Goal: Navigation & Orientation: Understand site structure

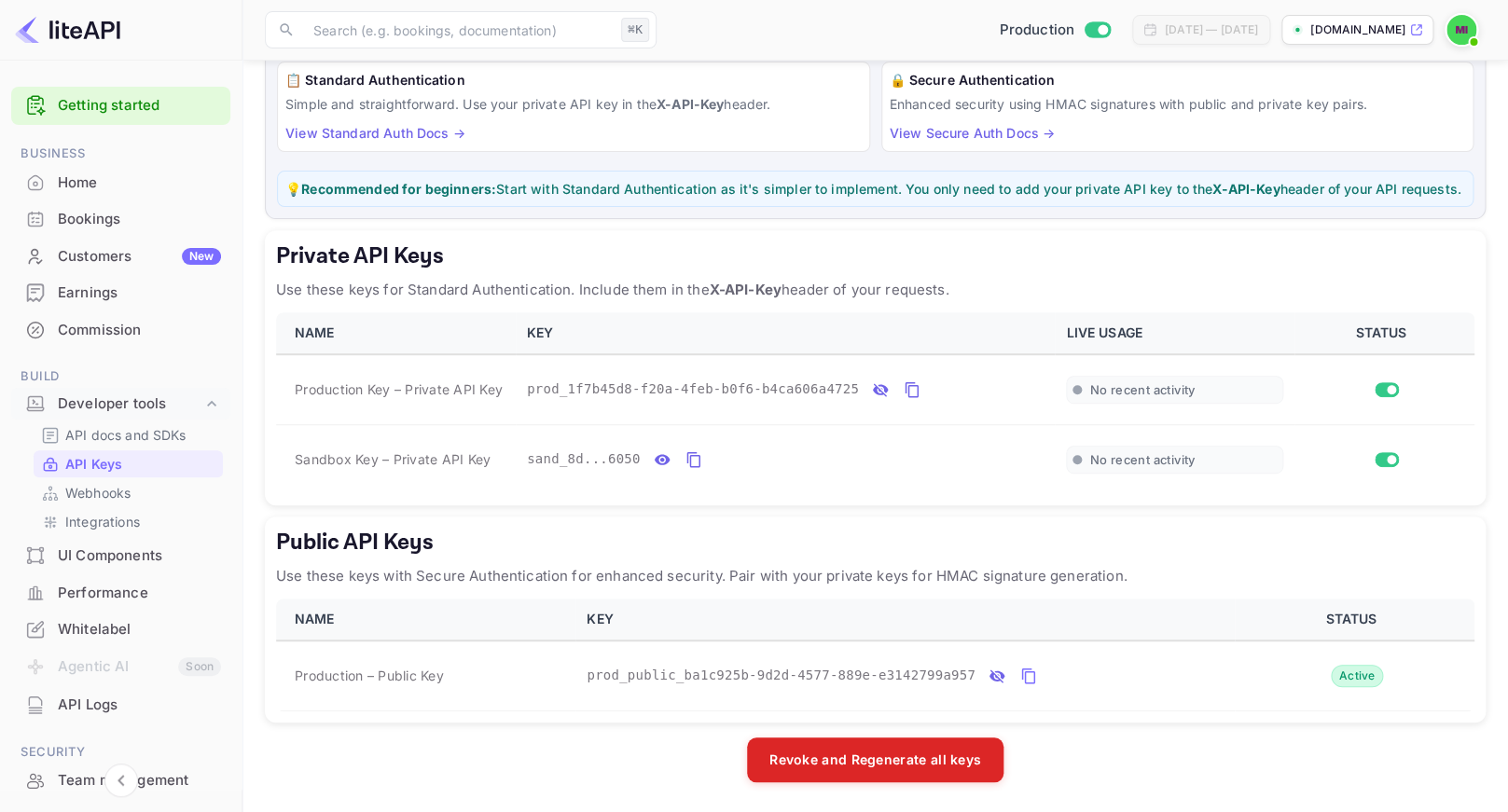
scroll to position [167, 0]
click at [1125, 717] on div "Public API Keys Use these keys with Secure Authentication for enhanced security…" at bounding box center [876, 620] width 1221 height 206
click at [991, 675] on icon "public api keys table" at bounding box center [998, 677] width 15 height 13
click at [117, 293] on div "Earnings" at bounding box center [139, 293] width 163 height 21
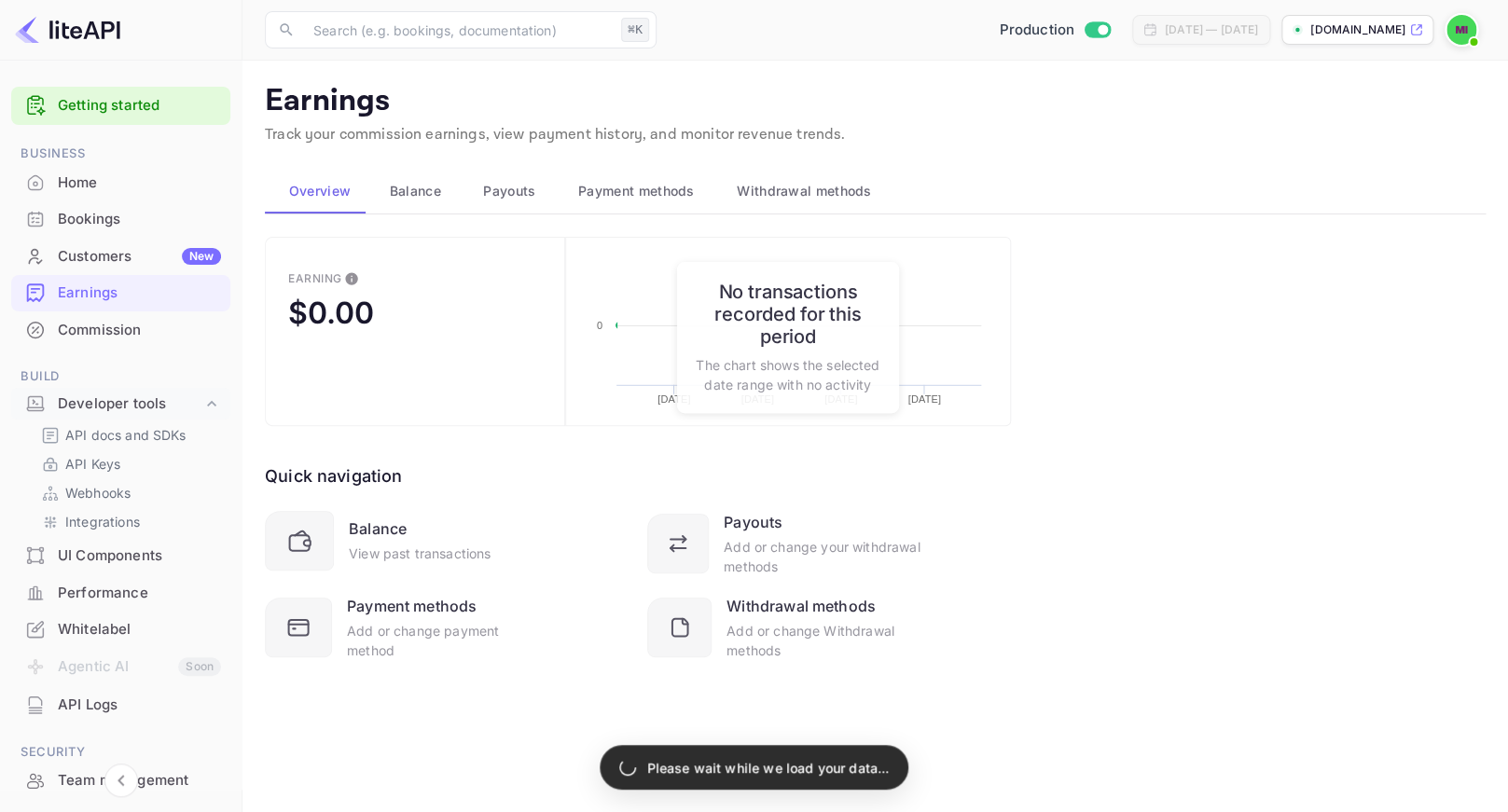
click at [111, 221] on div "Bookings" at bounding box center [139, 219] width 163 height 21
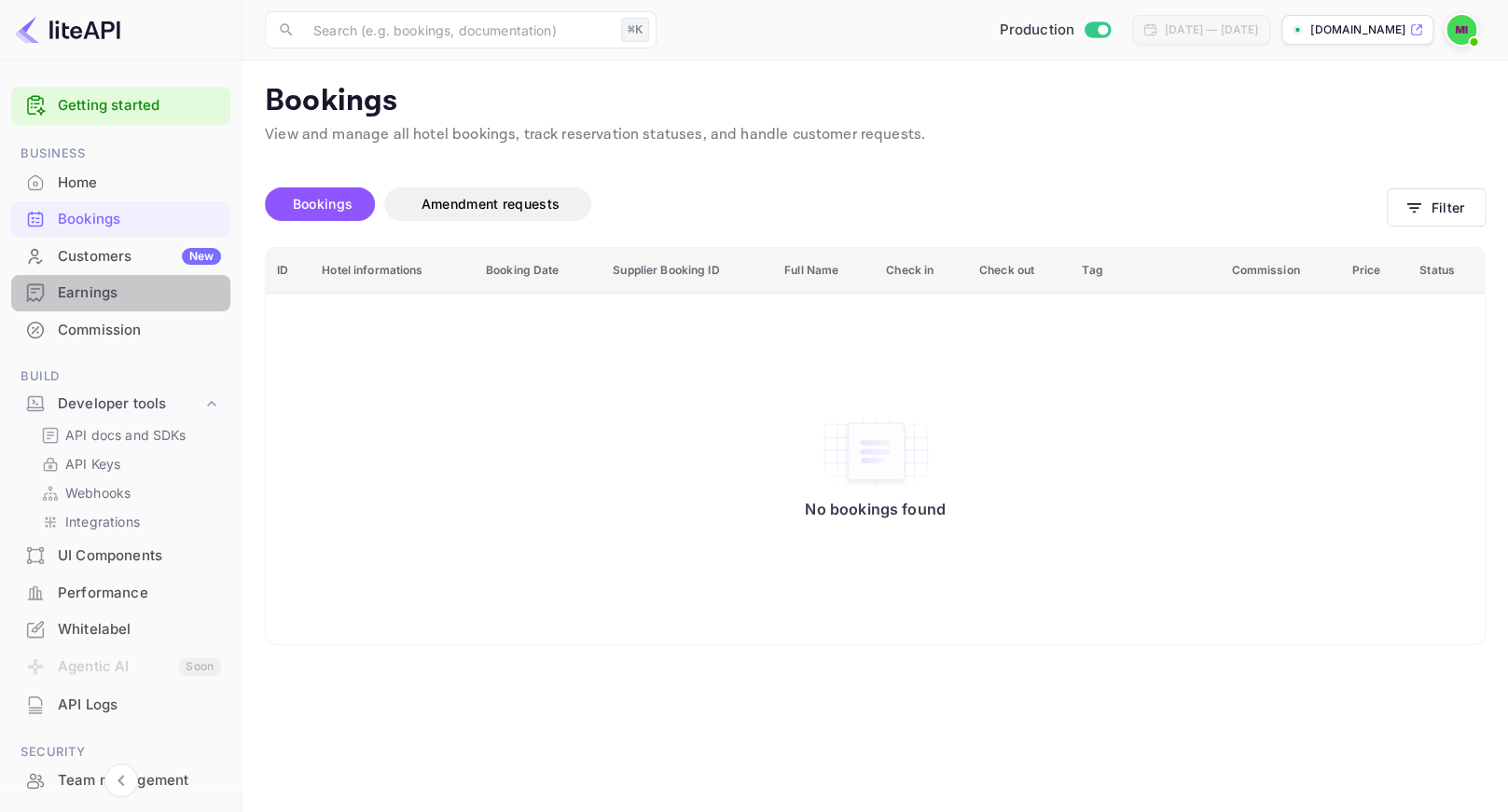
click at [113, 302] on div "Earnings" at bounding box center [139, 293] width 163 height 21
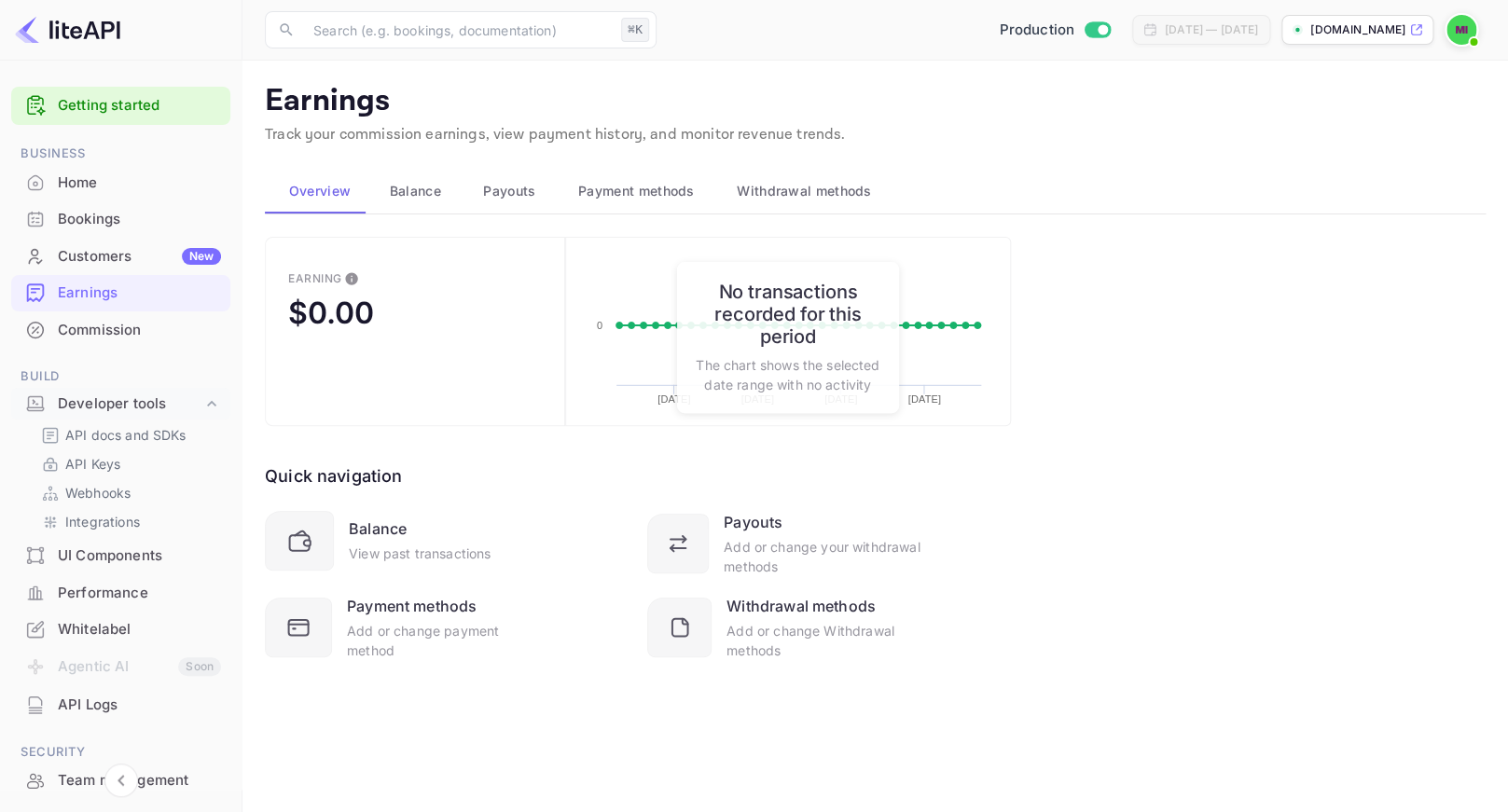
click at [78, 182] on div "Home" at bounding box center [139, 184] width 163 height 21
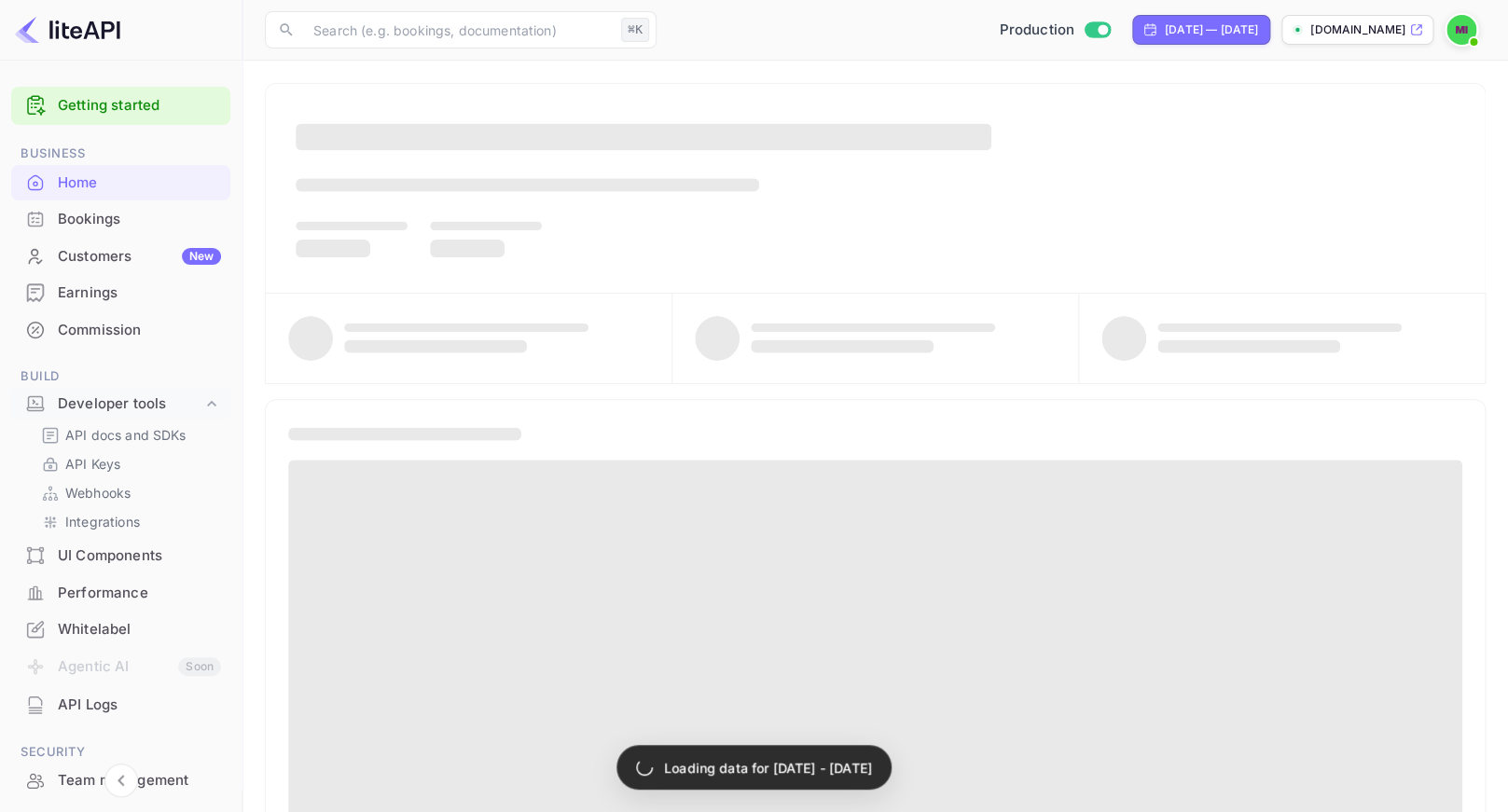
click at [136, 107] on link "Getting started" at bounding box center [139, 106] width 163 height 21
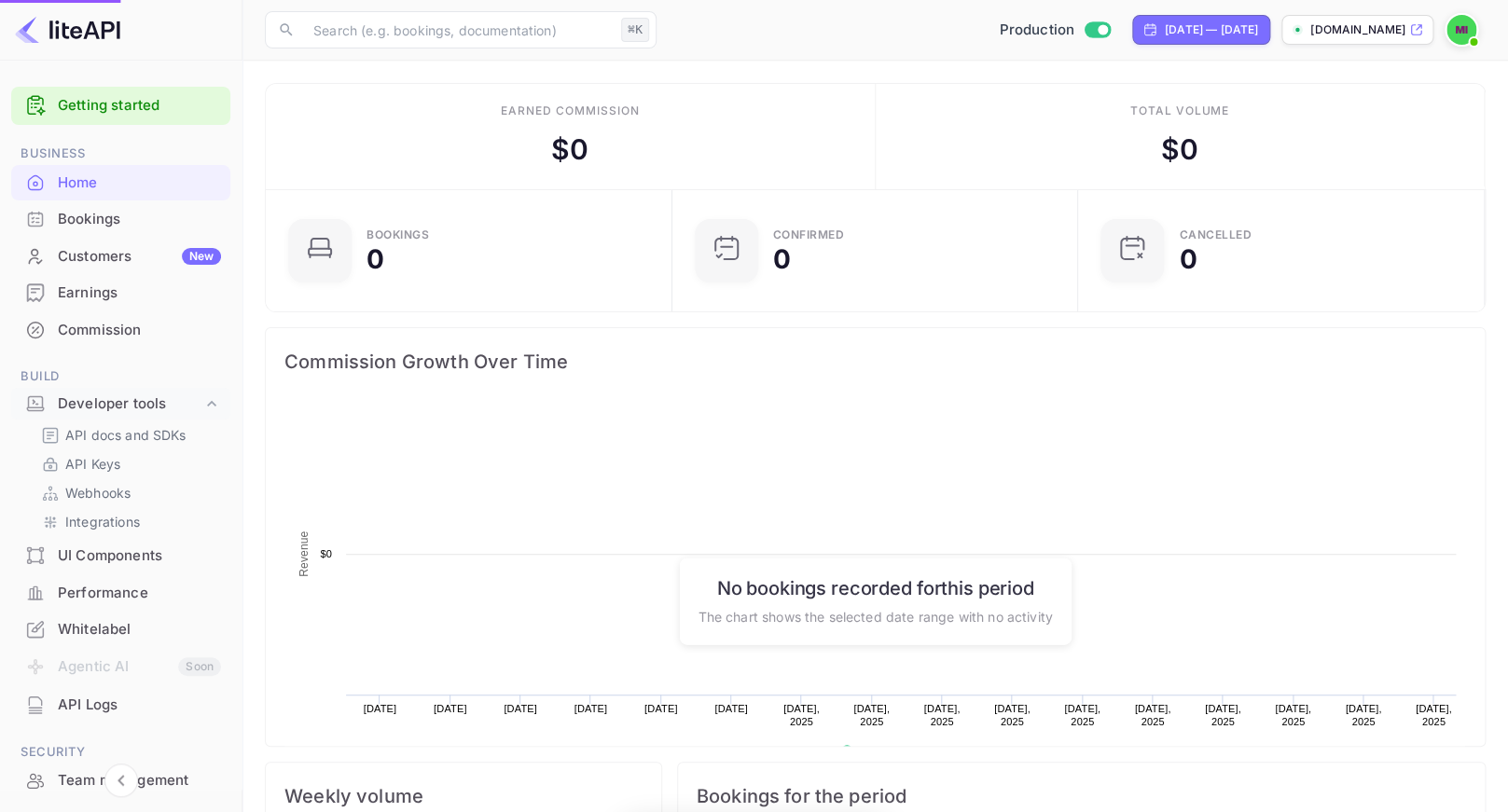
scroll to position [1, 1]
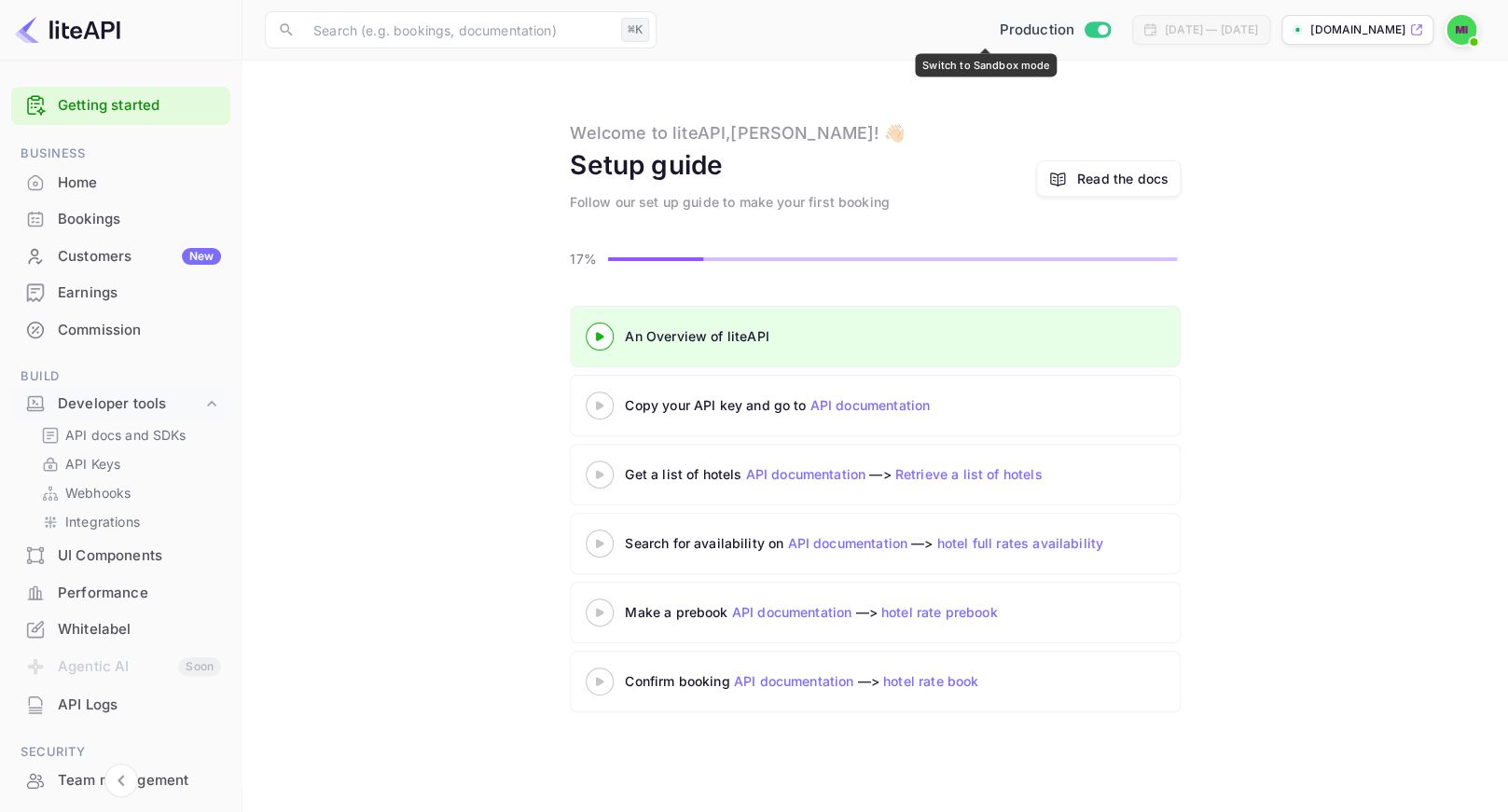
click at [1084, 35] on input "Switch to Sandbox mode" at bounding box center [1102, 29] width 37 height 12
checkbox input "false"
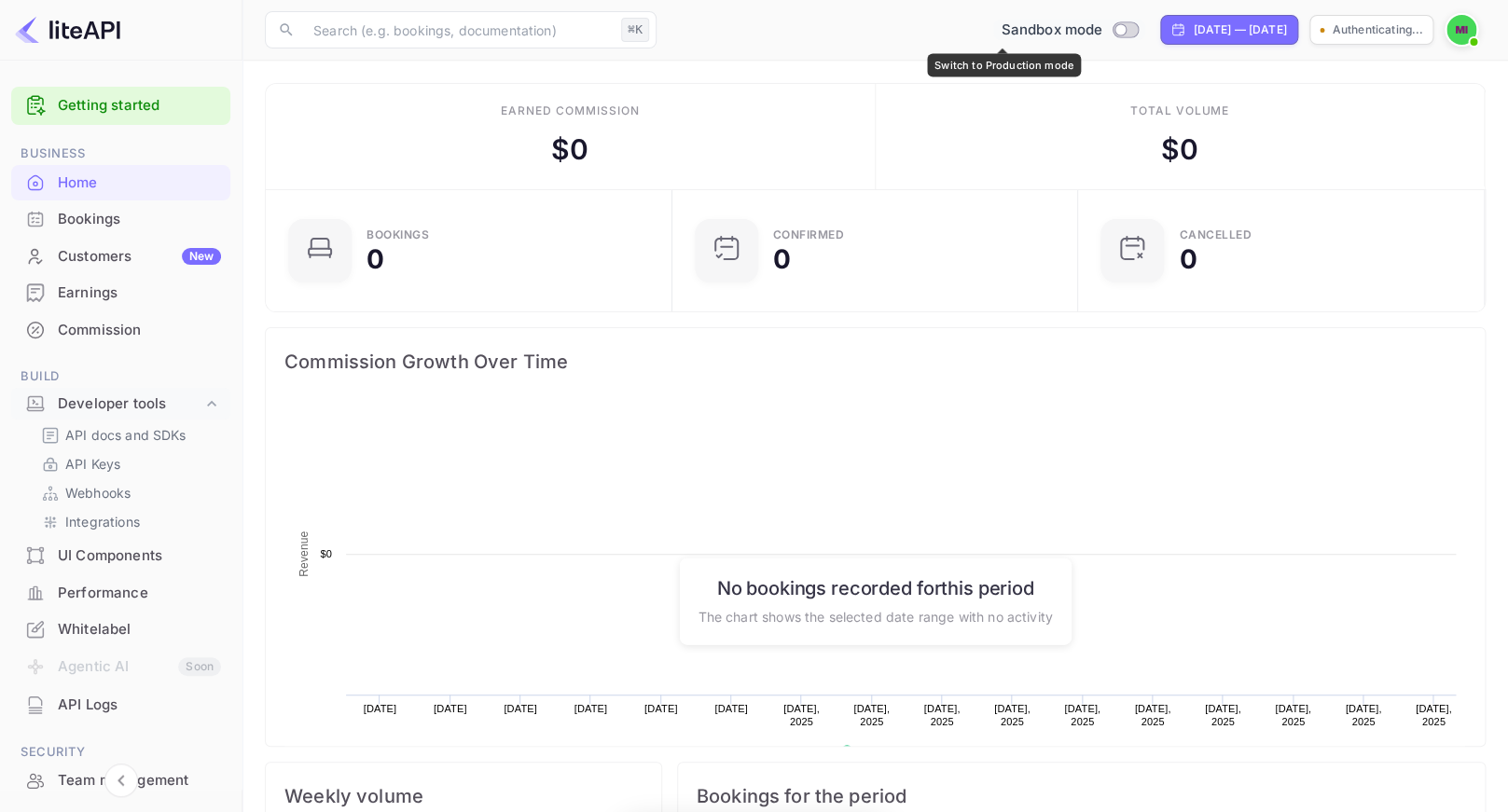
scroll to position [1, 1]
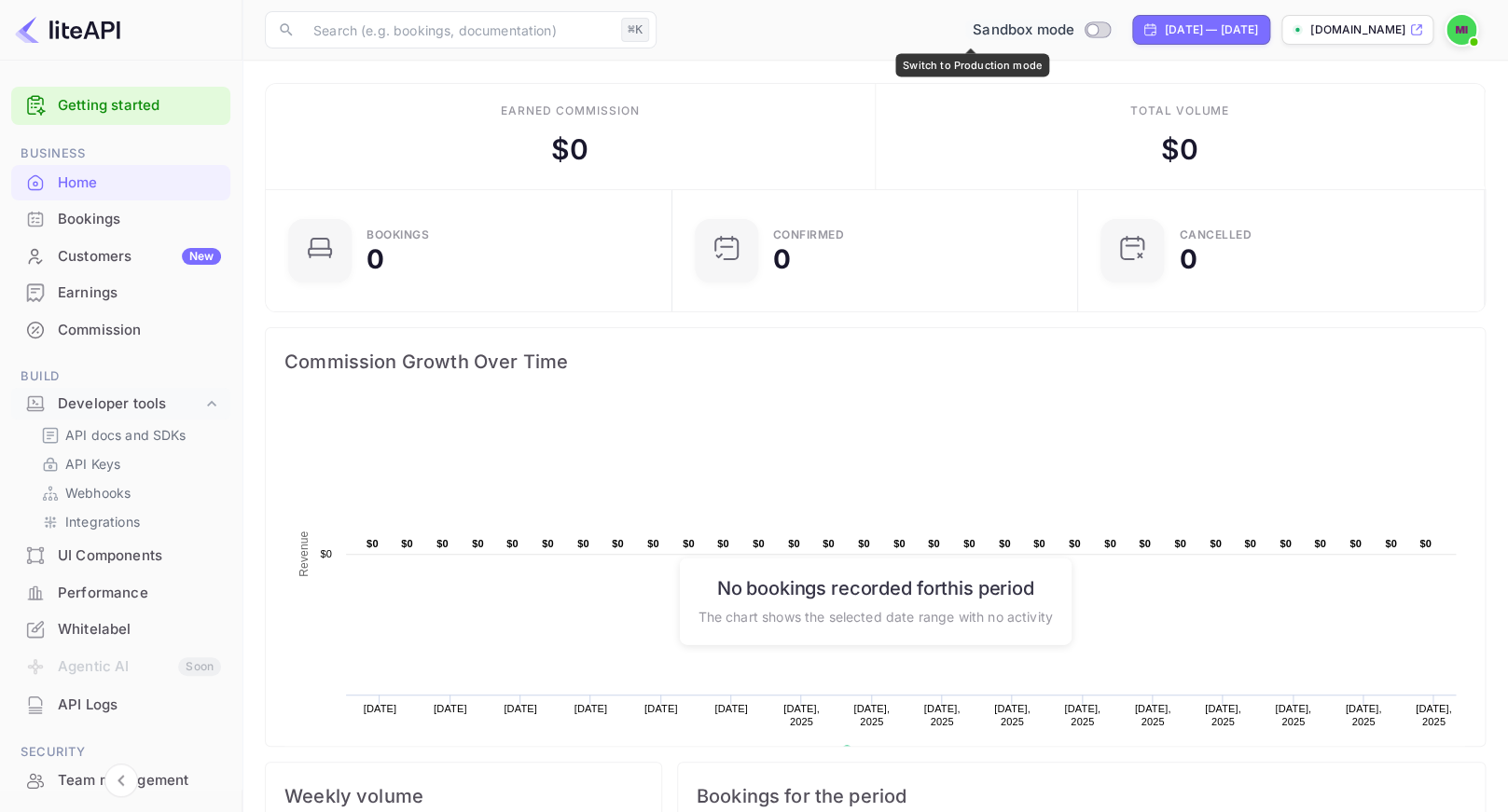
click at [1074, 34] on input "Switch to Production mode" at bounding box center [1092, 29] width 37 height 12
checkbox input "true"
